Goal: Check status: Check status

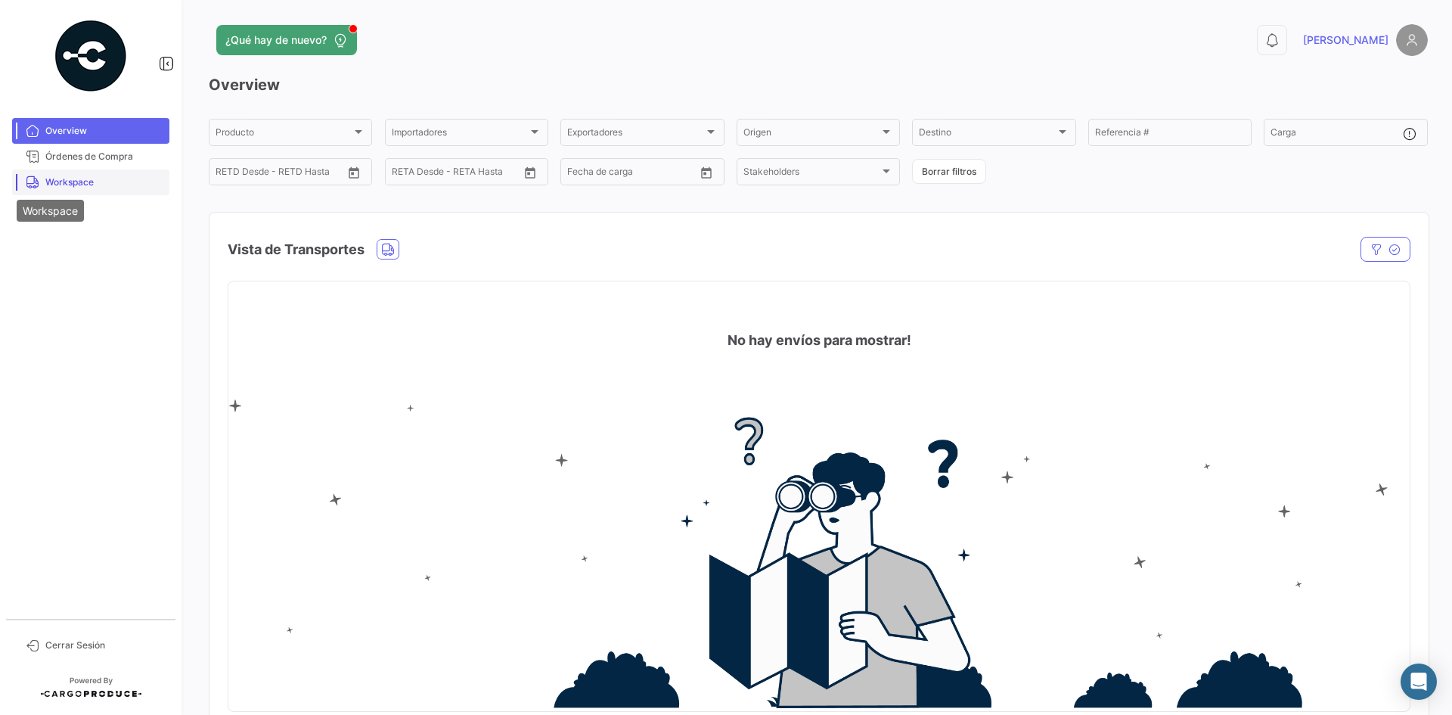
click at [36, 181] on icon at bounding box center [33, 182] width 14 height 14
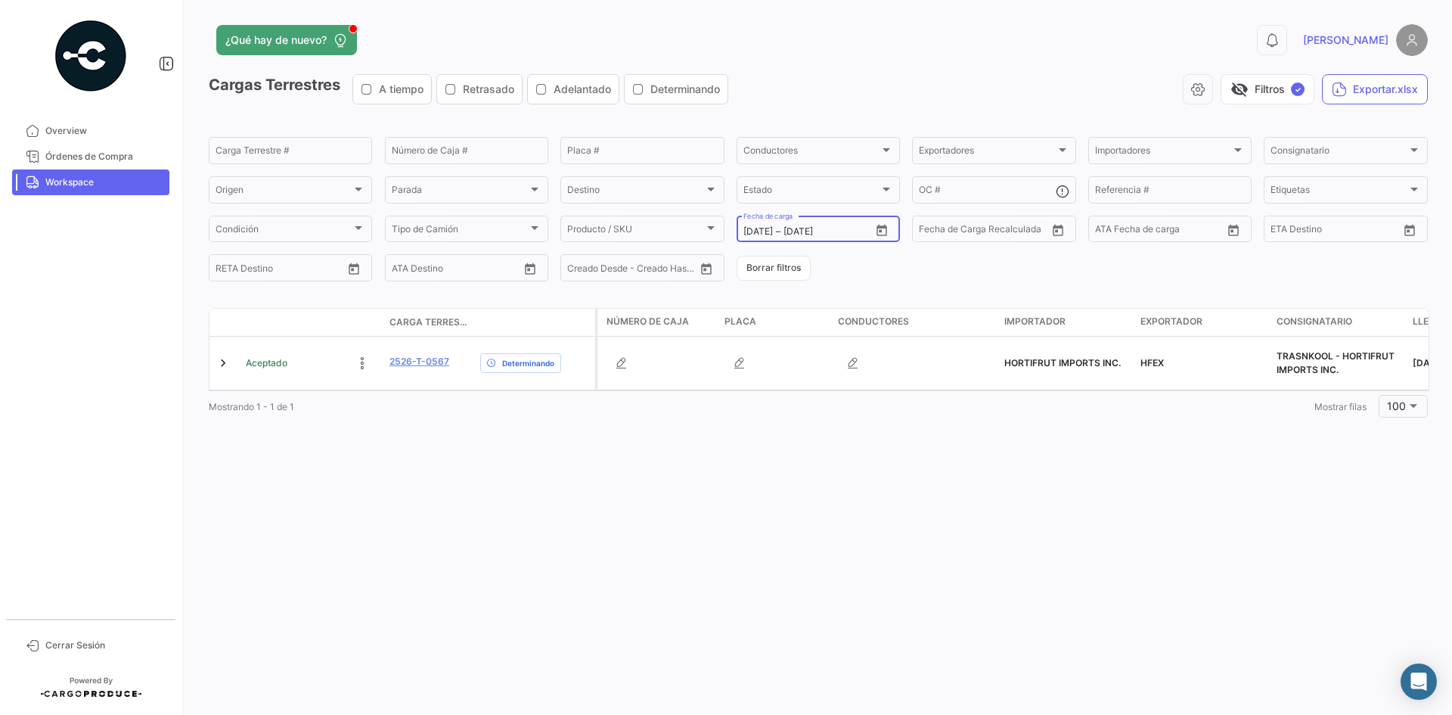
click at [882, 234] on icon "Open calendar" at bounding box center [882, 231] width 14 height 14
click at [787, 419] on div "13" at bounding box center [780, 413] width 23 height 27
type input "[DATE]"
click at [787, 419] on div "13" at bounding box center [780, 413] width 23 height 27
type input "[DATE]"
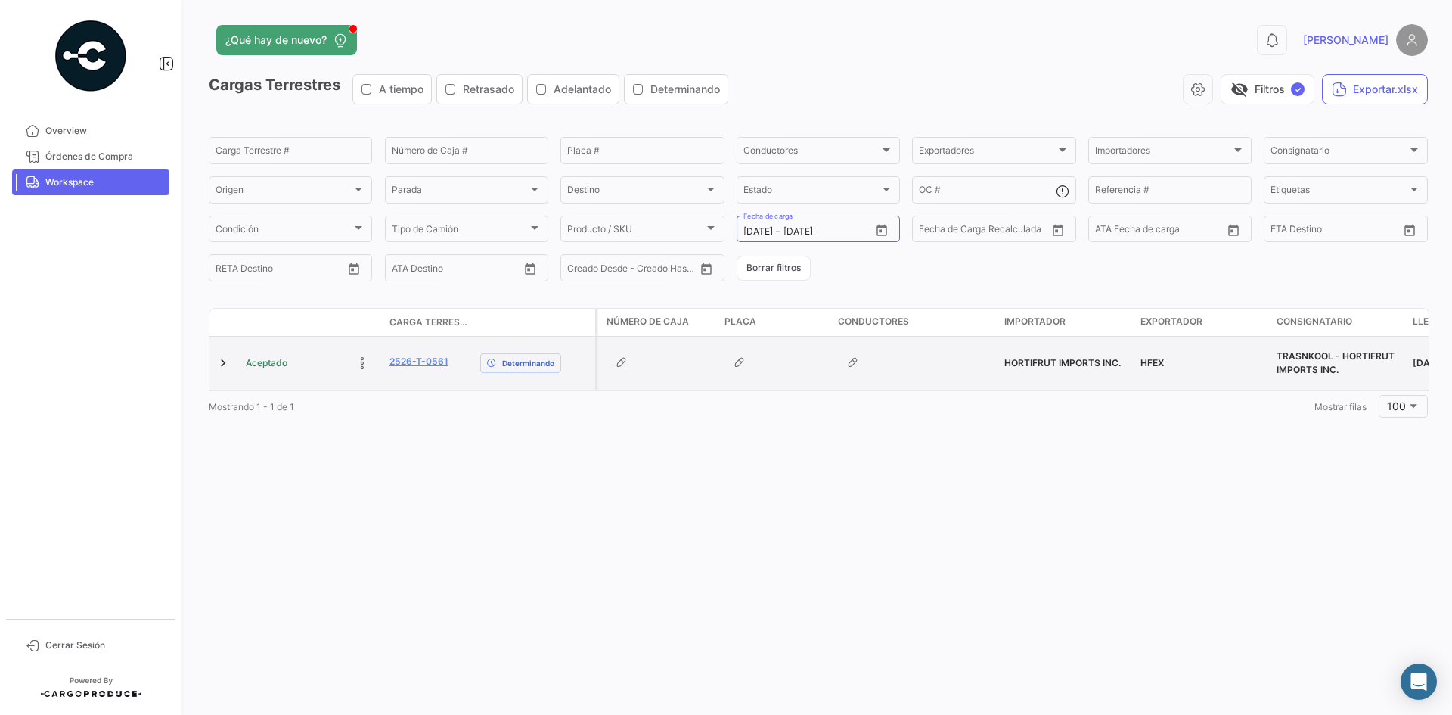
drag, startPoint x: 456, startPoint y: 365, endPoint x: 385, endPoint y: 366, distance: 71.1
click at [385, 366] on datatable-body-cell "2526-T-0561" at bounding box center [428, 363] width 91 height 53
copy link "2526-T-0561"
click at [226, 361] on link at bounding box center [223, 362] width 15 height 15
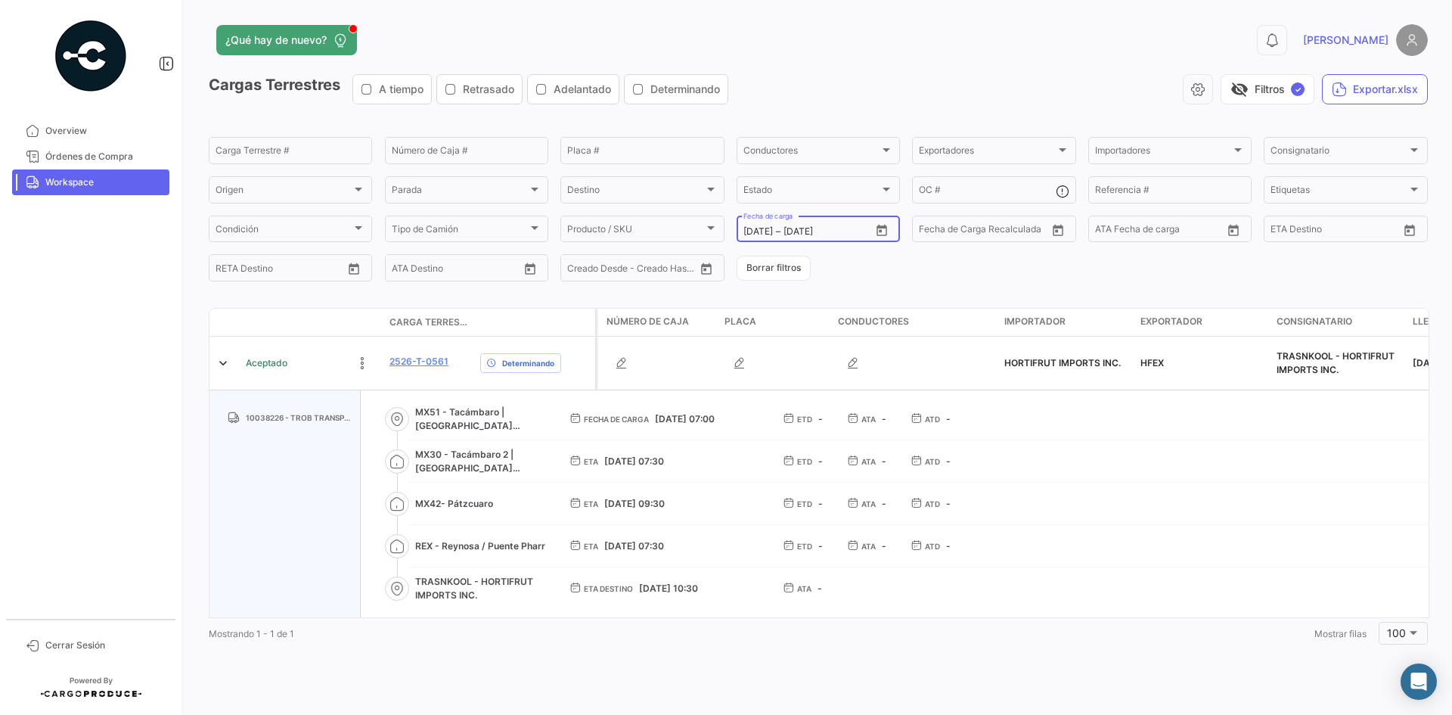
click at [880, 229] on icon "Open calendar" at bounding box center [882, 231] width 14 height 14
click at [938, 389] on div "12" at bounding box center [941, 383] width 24 height 27
type input "[DATE]"
click at [938, 389] on div "12" at bounding box center [941, 383] width 24 height 27
type input "[DATE]"
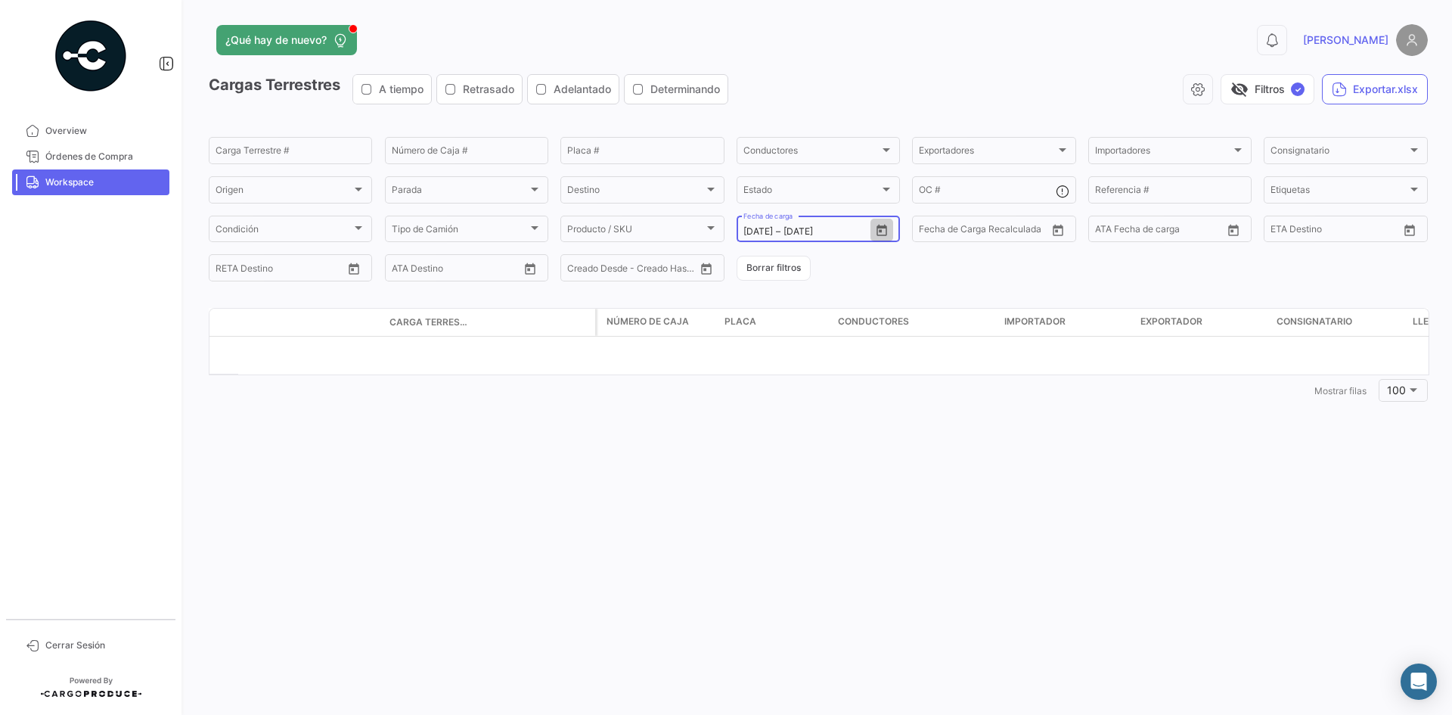
click at [884, 233] on icon "Open calendar" at bounding box center [882, 231] width 14 height 14
click at [793, 408] on button "13" at bounding box center [781, 414] width 26 height 30
type input "[DATE]"
click at [793, 408] on button "13" at bounding box center [781, 414] width 26 height 30
type input "[DATE]"
